Goal: Information Seeking & Learning: Learn about a topic

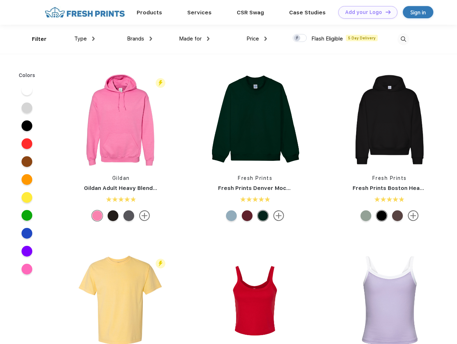
click at [365, 12] on link "Add your Logo Design Tool" at bounding box center [367, 12] width 59 height 13
click at [0, 0] on div "Design Tool" at bounding box center [0, 0] width 0 height 0
click at [385, 12] on link "Add your Logo Design Tool" at bounding box center [367, 12] width 59 height 13
click at [34, 39] on div "Filter" at bounding box center [39, 39] width 15 height 8
click at [85, 39] on span "Type" at bounding box center [80, 38] width 13 height 6
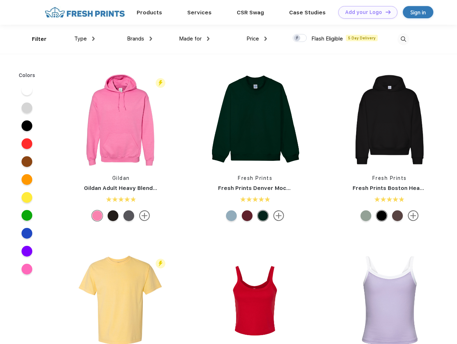
click at [139, 39] on span "Brands" at bounding box center [135, 38] width 17 height 6
click at [194, 39] on span "Made for" at bounding box center [190, 38] width 23 height 6
click at [257, 39] on span "Price" at bounding box center [252, 38] width 13 height 6
click at [300, 38] on div at bounding box center [299, 38] width 14 height 8
click at [297, 38] on input "checkbox" at bounding box center [294, 36] width 5 height 5
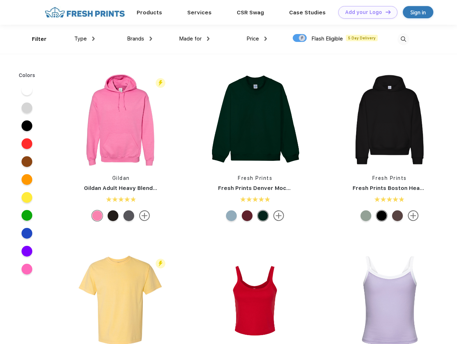
click at [403, 39] on img at bounding box center [403, 39] width 12 height 12
